Goal: Task Accomplishment & Management: Use online tool/utility

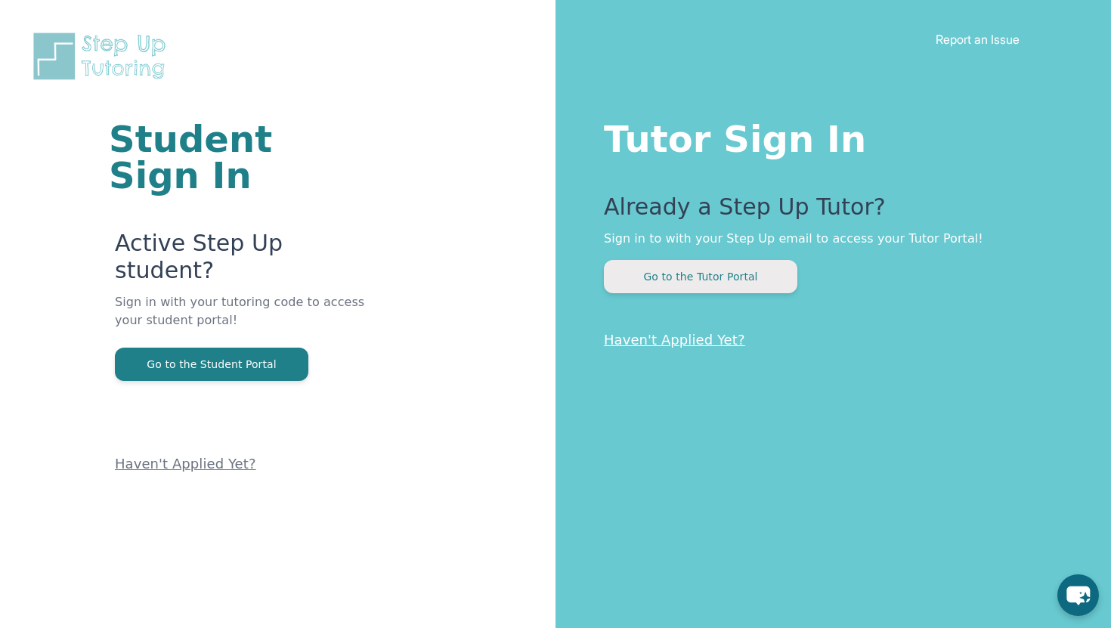
click at [635, 284] on button "Go to the Tutor Portal" at bounding box center [700, 276] width 193 height 33
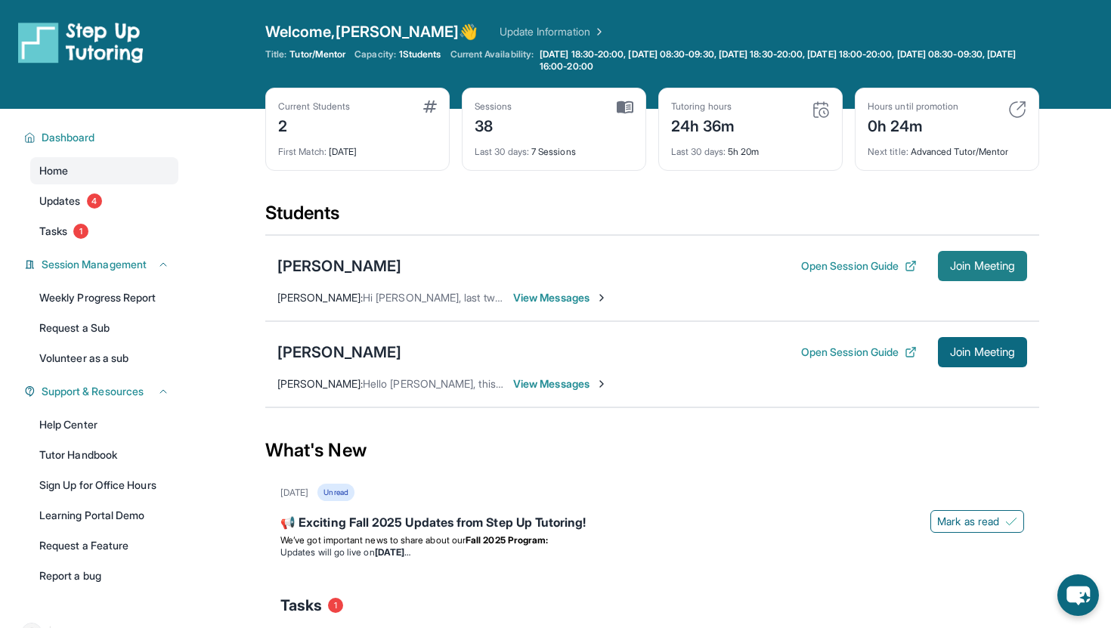
click at [960, 274] on button "Join Meeting" at bounding box center [982, 266] width 89 height 30
click at [967, 256] on button "Join Meeting" at bounding box center [982, 266] width 89 height 30
